Goal: Book appointment/travel/reservation

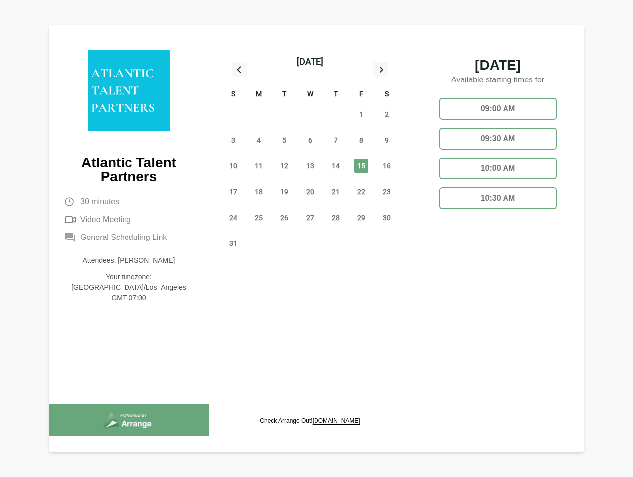
click at [310, 154] on div "13" at bounding box center [310, 166] width 26 height 26
click at [310, 62] on div "[DATE]" at bounding box center [310, 62] width 27 height 14
click at [233, 114] on div "27" at bounding box center [233, 114] width 26 height 26
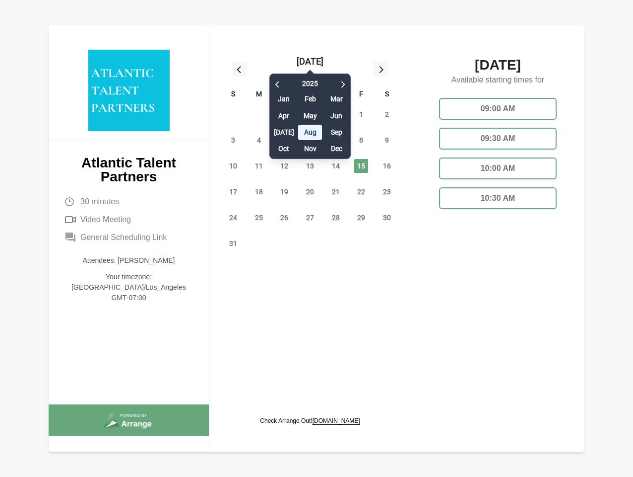
click at [259, 114] on div "28" at bounding box center [259, 114] width 26 height 26
click at [284, 114] on div "[DATE] Feb Mar Apr May Jun [DATE] Aug Sep Oct Nov Dec" at bounding box center [310, 113] width 81 height 90
click at [310, 114] on div "[DATE] Feb Mar Apr May Jun [DATE] Aug Sep Oct Nov Dec" at bounding box center [310, 113] width 81 height 90
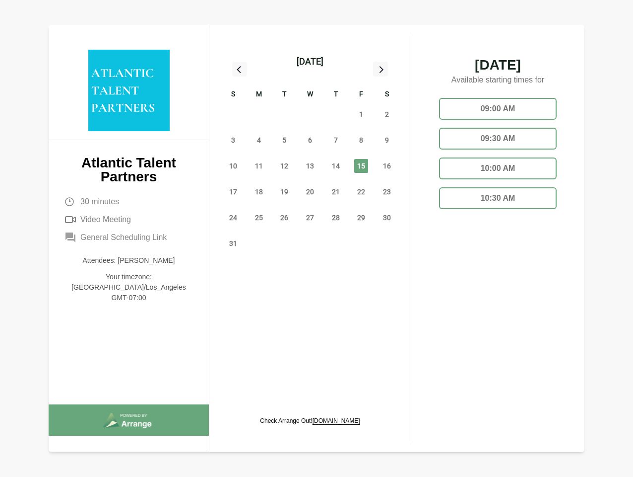
click at [336, 114] on div "31" at bounding box center [336, 114] width 26 height 26
click at [361, 114] on span "1" at bounding box center [361, 114] width 14 height 14
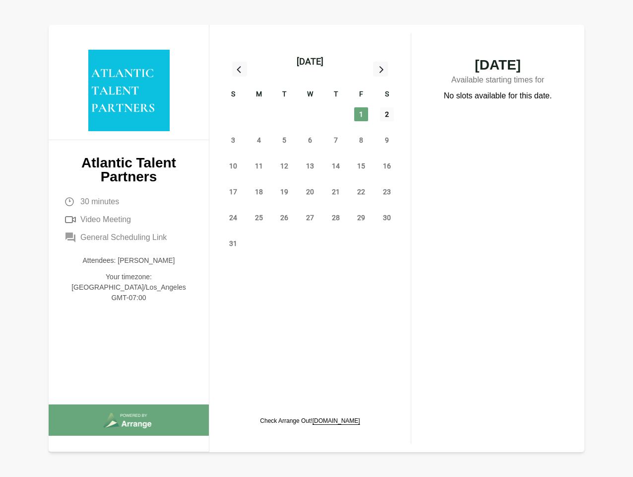
click at [387, 114] on span "2" at bounding box center [387, 114] width 14 height 14
click at [233, 140] on span "3" at bounding box center [233, 140] width 14 height 14
